Goal: Obtain resource: Obtain resource

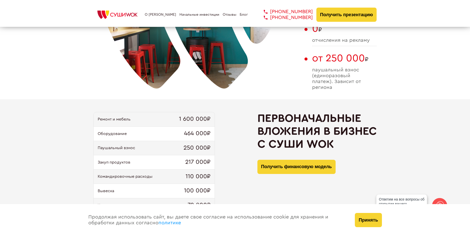
scroll to position [415, 0]
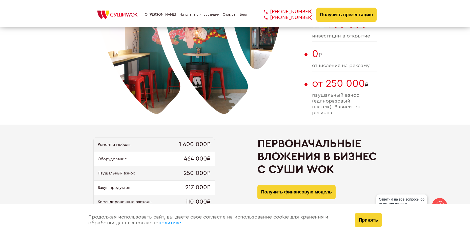
click at [157, 15] on link "О [PERSON_NAME]" at bounding box center [160, 15] width 31 height 4
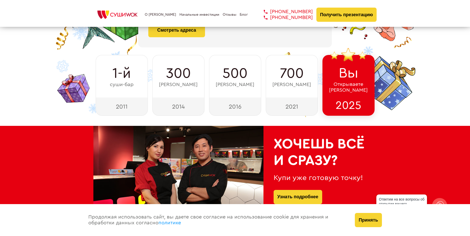
scroll to position [76, 0]
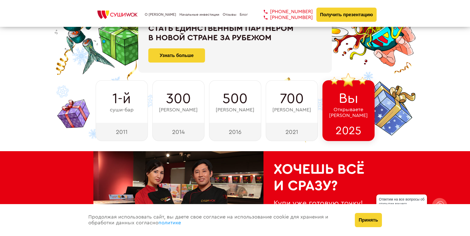
click at [284, 223] on div "Продолжая использовать сайт, вы даете свое согласие на использование cookie для…" at bounding box center [216, 220] width 267 height 32
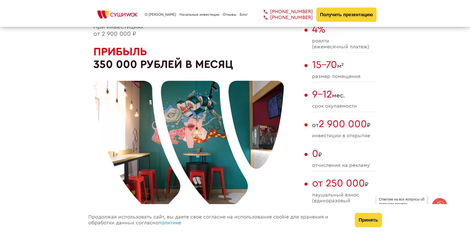
scroll to position [478, 0]
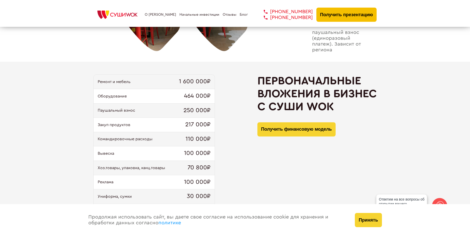
click at [348, 16] on button "Получить презентацию" at bounding box center [347, 15] width 61 height 14
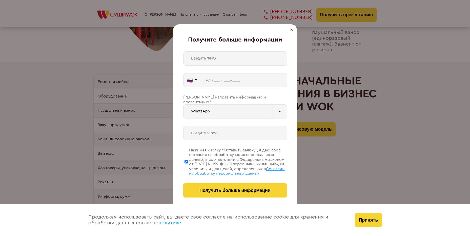
scroll to position [1153, 0]
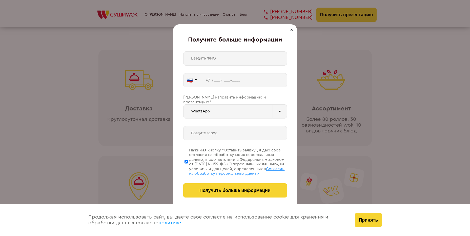
click at [300, 118] on div "Получите больше информации 🇷🇺 🇹🇷 🇧🇾 🇰🇬 🇰🇿 🇦🇿 🇦🇲 🇷🇺" at bounding box center [235, 118] width 470 height 236
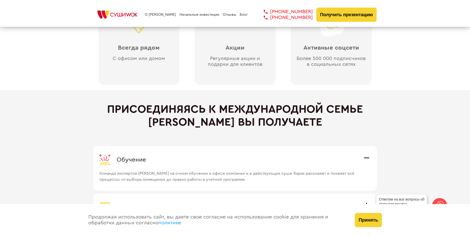
scroll to position [1477, 0]
